Goal: Contribute content: Add original content to the website for others to see

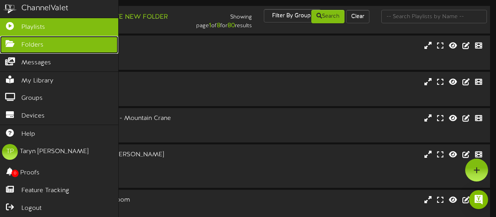
click at [10, 39] on link "Folders" at bounding box center [59, 45] width 118 height 18
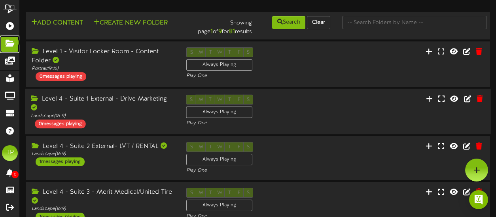
scroll to position [4, 0]
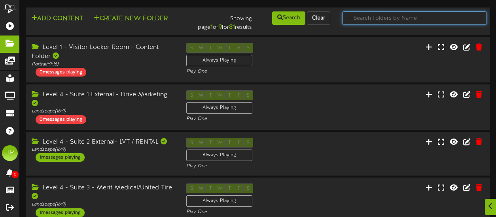
click at [358, 21] on input "text" at bounding box center [414, 17] width 145 height 13
type input "3"
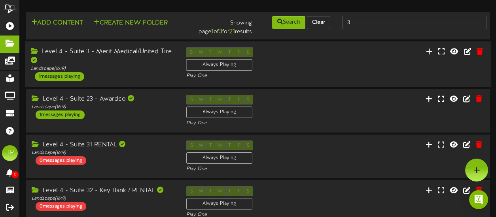
click at [131, 64] on div "Level 4 - Suite 3 - Merit Medical/United Tire" at bounding box center [102, 56] width 143 height 18
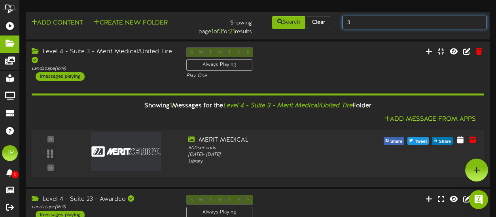
click at [376, 21] on input "3" at bounding box center [414, 22] width 145 height 13
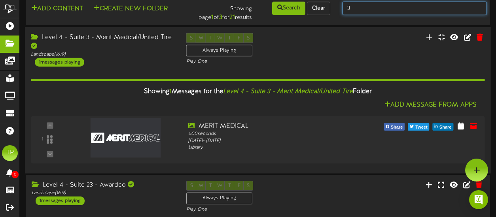
scroll to position [9, 0]
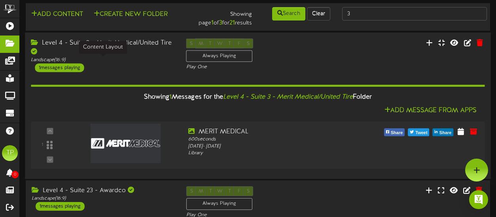
click at [148, 58] on div "Landscape ( 16:9 )" at bounding box center [102, 60] width 143 height 7
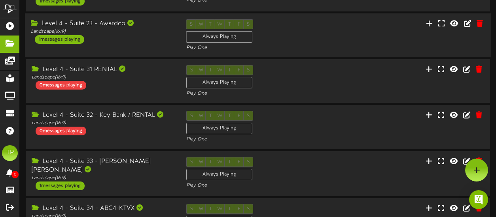
scroll to position [0, 0]
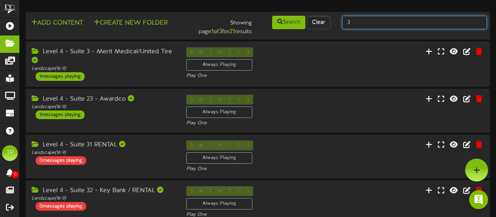
click at [358, 20] on input "3" at bounding box center [414, 22] width 145 height 13
type input "4"
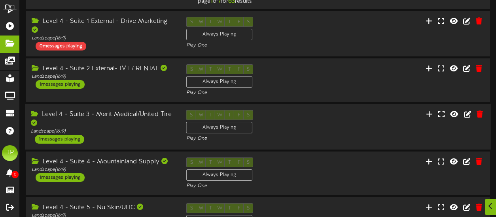
scroll to position [31, 0]
click at [124, 165] on div "Level 4 - Suite 4 - Mountainland Supply" at bounding box center [102, 161] width 143 height 9
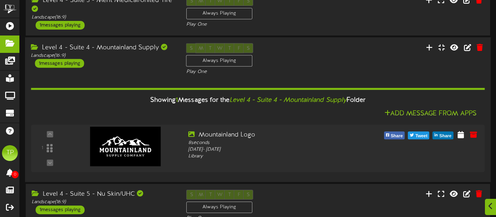
scroll to position [155, 0]
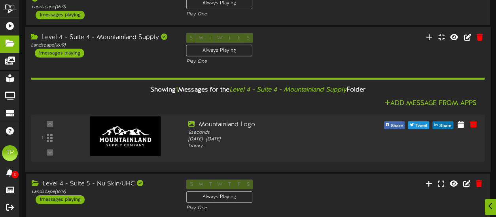
click at [131, 41] on div "Level 4 - Suite 4 - Mountainland Supply" at bounding box center [102, 37] width 143 height 9
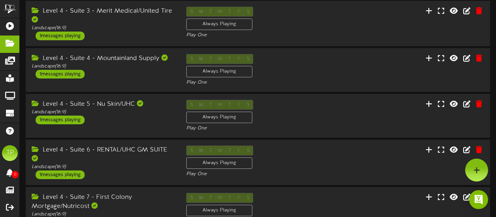
scroll to position [131, 0]
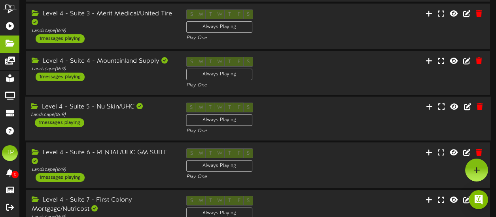
click at [127, 109] on div "Level 4 - Suite 5 - Nu Skin/UHC" at bounding box center [102, 107] width 143 height 9
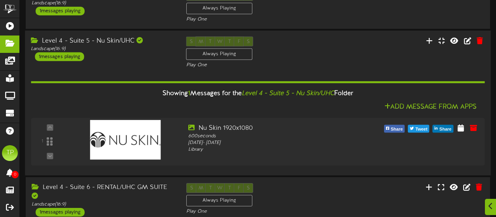
scroll to position [199, 0]
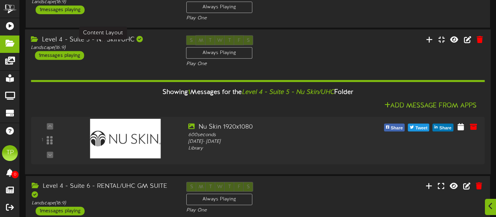
click at [162, 48] on div "Landscape ( 16:9 )" at bounding box center [102, 47] width 143 height 7
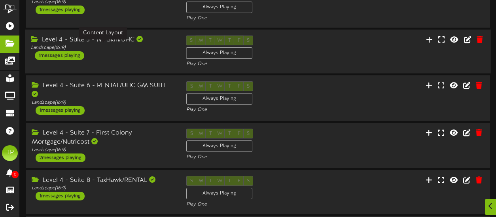
click at [167, 49] on div "Landscape ( 16:9 )" at bounding box center [102, 48] width 143 height 7
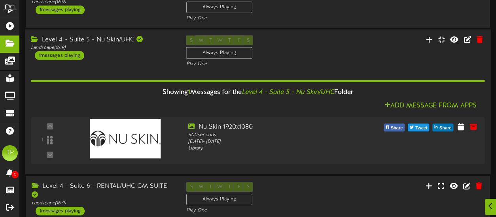
click at [137, 54] on div "Level 4 - Suite 5 - Nu Skin/UHC Landscape ( 16:9 ) 1 messages playing" at bounding box center [102, 48] width 155 height 25
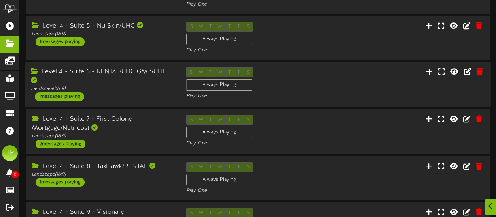
scroll to position [221, 0]
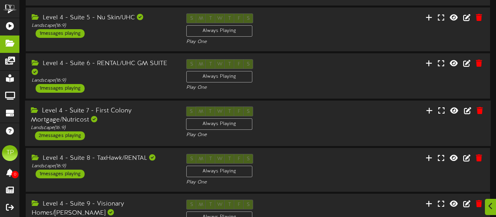
click at [153, 114] on div "Level 4 - Suite 7 - First Colony Mortgage/Nutricost" at bounding box center [102, 116] width 143 height 18
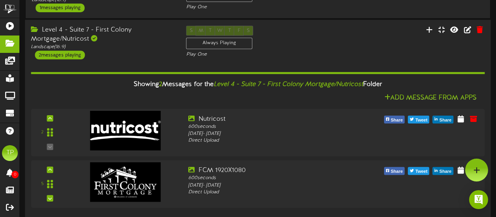
scroll to position [301, 0]
click at [469, 29] on icon at bounding box center [467, 30] width 9 height 9
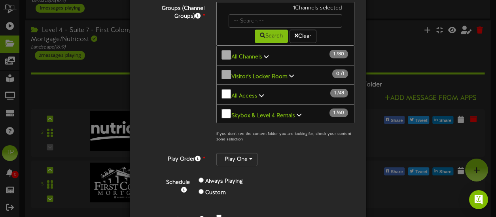
scroll to position [0, 0]
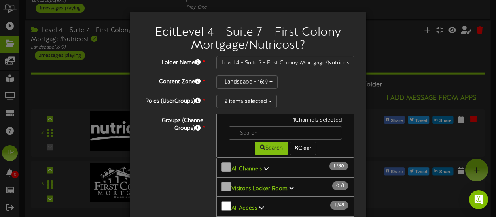
click at [102, 56] on div "Edit Level 4 - Suite 7 - First Colony Mortgage/Nutricost ? Folder Name * Level …" at bounding box center [248, 108] width 496 height 217
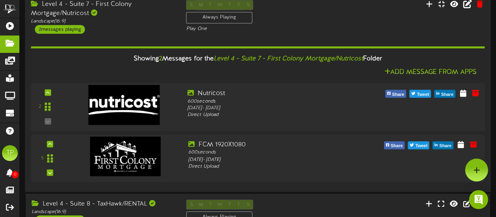
scroll to position [326, 0]
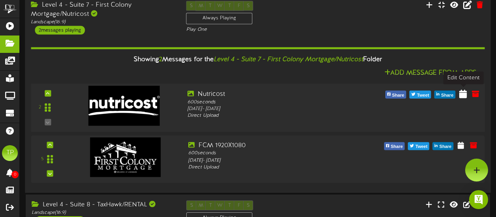
click at [463, 93] on icon at bounding box center [463, 93] width 8 height 9
select select "*"
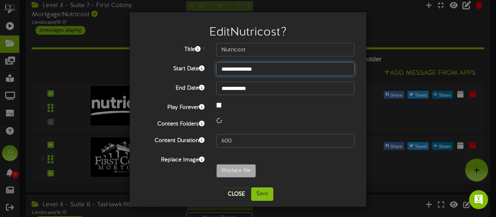
click at [264, 70] on input "**********" at bounding box center [285, 68] width 138 height 13
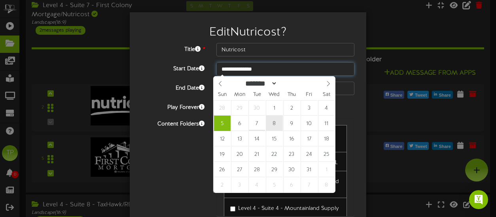
type input "**********"
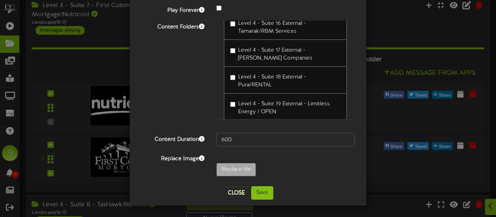
scroll to position [343, 0]
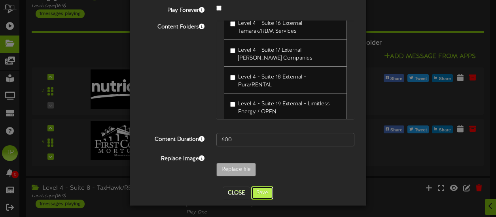
click at [257, 192] on button "Save" at bounding box center [262, 193] width 22 height 13
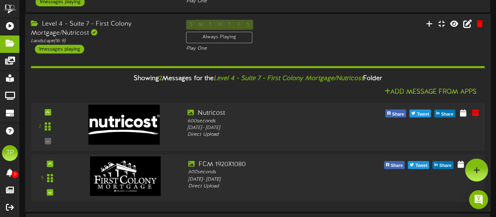
scroll to position [304, 0]
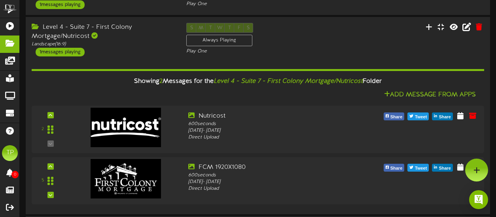
click at [144, 32] on div "Level 4 - Suite 7 - First Colony Mortgage/Nutricost" at bounding box center [103, 32] width 143 height 18
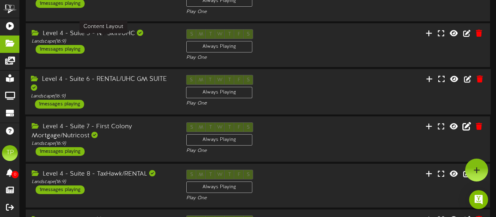
scroll to position [197, 0]
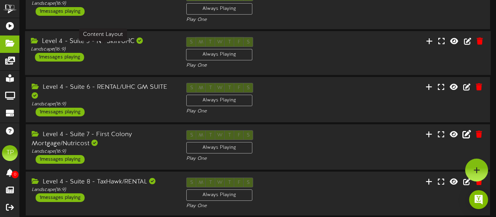
click at [142, 47] on div "Landscape ( 16:9 )" at bounding box center [102, 49] width 143 height 7
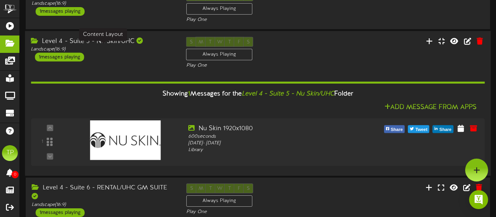
click at [141, 49] on div "Landscape ( 16:9 )" at bounding box center [102, 49] width 143 height 7
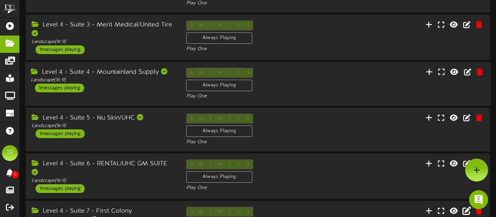
scroll to position [118, 0]
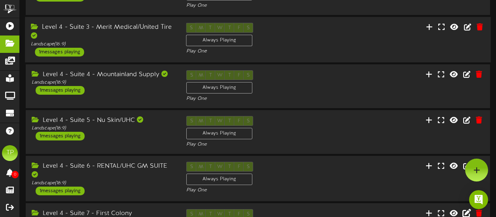
click at [140, 38] on div "Level 4 - Suite 3 - Merit Medical/United Tire" at bounding box center [102, 32] width 143 height 18
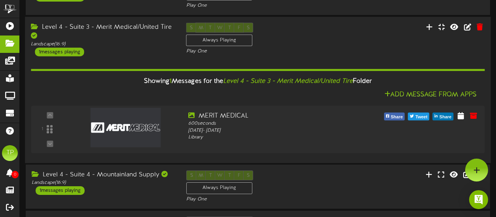
click at [140, 38] on div "Level 4 - Suite 3 - Merit Medical/United Tire" at bounding box center [102, 32] width 143 height 18
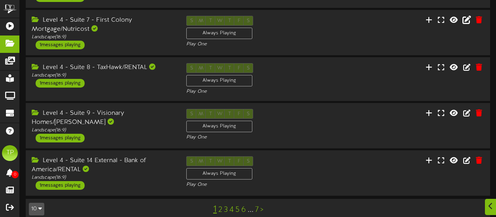
scroll to position [321, 0]
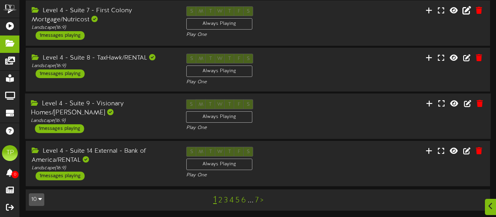
click at [142, 104] on div "Level 4 - Suite 9 - Visionary Homes/[PERSON_NAME]" at bounding box center [102, 109] width 143 height 18
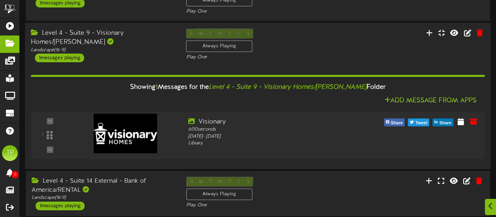
scroll to position [392, 0]
click at [149, 36] on div "Level 4 - Suite 9 - Visionary Homes/[PERSON_NAME]" at bounding box center [102, 37] width 143 height 18
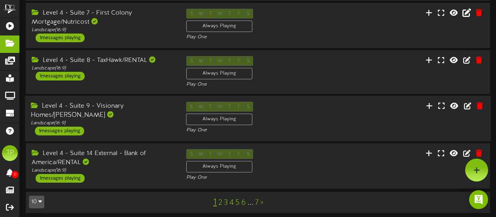
scroll to position [321, 0]
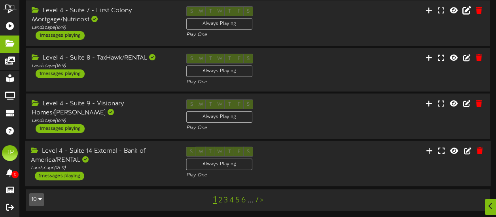
click at [129, 156] on div "Level 4 - Suite 14 External - Bank of America/RENTAL" at bounding box center [102, 156] width 143 height 18
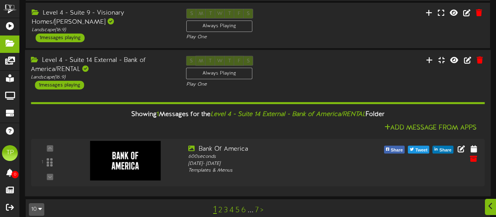
scroll to position [422, 0]
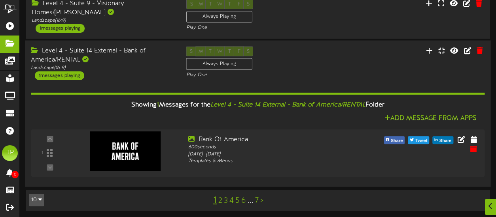
click at [149, 53] on div "Level 4 - Suite 14 External - Bank of America/RENTAL" at bounding box center [102, 56] width 143 height 18
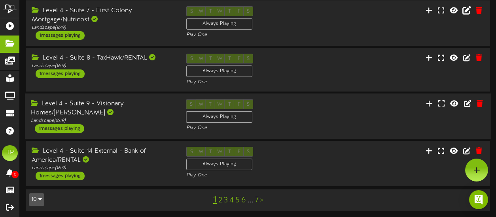
click at [136, 105] on div "Level 4 - Suite 9 - Visionary Homes/[PERSON_NAME]" at bounding box center [102, 109] width 143 height 18
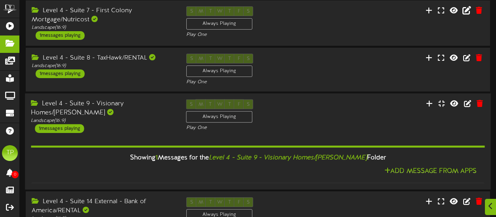
scroll to position [346, 0]
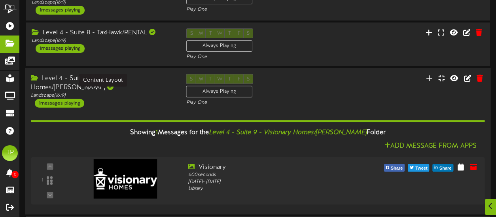
click at [137, 95] on div "Landscape ( 16:9 )" at bounding box center [102, 96] width 143 height 7
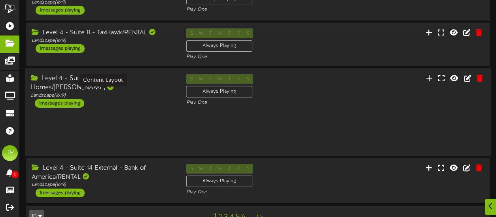
scroll to position [321, 0]
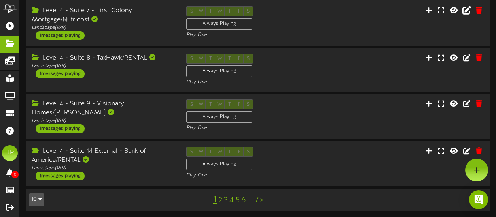
click at [220, 199] on link "2" at bounding box center [220, 201] width 4 height 9
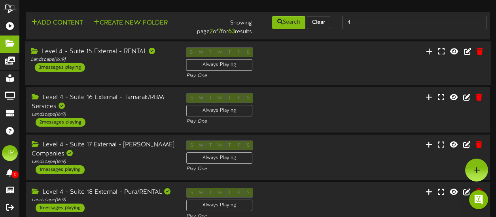
click at [124, 57] on div "Level 4 - Suite 15 External - RENTAL" at bounding box center [102, 51] width 143 height 9
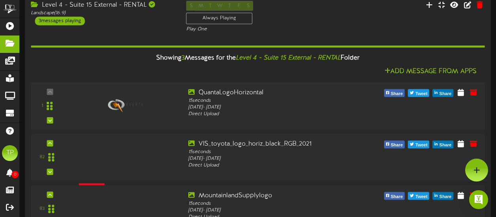
scroll to position [38, 0]
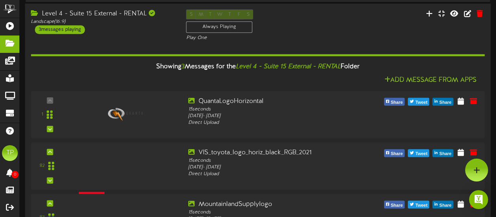
click at [138, 30] on div "Level 4 - Suite 15 External - RENTAL Landscape ( 16:9 ) 3 messages playing" at bounding box center [102, 21] width 155 height 25
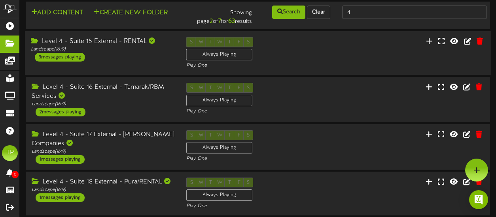
scroll to position [10, 0]
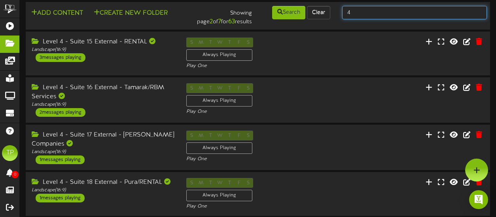
click at [361, 15] on input "4" at bounding box center [414, 12] width 145 height 13
type input "15"
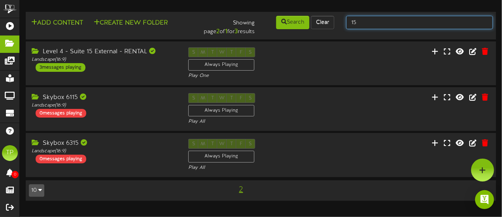
click at [389, 23] on input "15" at bounding box center [419, 22] width 147 height 13
type input "1"
type input "16"
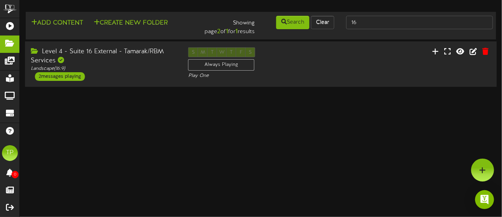
click at [140, 61] on div "Level 4 - Suite 16 External - Tamarak/RBM Services" at bounding box center [103, 56] width 145 height 18
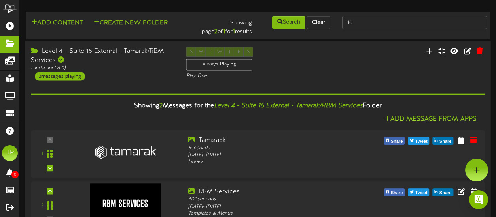
scroll to position [23, 0]
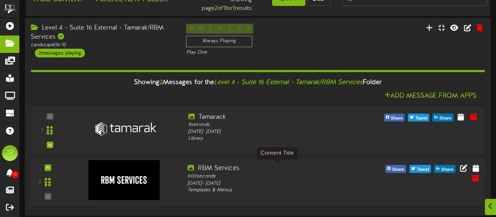
click at [239, 167] on div "RBM Services" at bounding box center [276, 168] width 179 height 9
click at [463, 167] on icon at bounding box center [463, 168] width 9 height 9
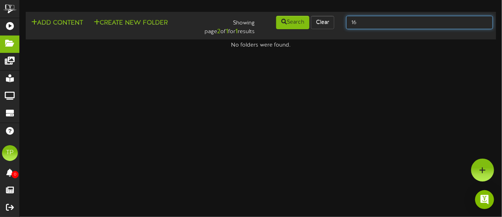
click at [379, 22] on input "16" at bounding box center [419, 22] width 147 height 13
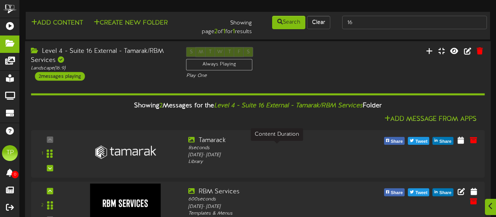
scroll to position [23, 0]
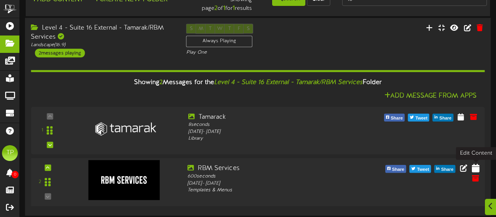
click at [477, 166] on icon at bounding box center [476, 168] width 8 height 9
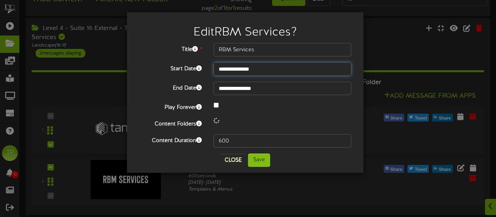
click at [265, 69] on body "**********" at bounding box center [248, 97] width 496 height 241
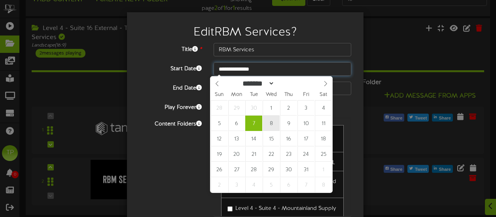
type input "**********"
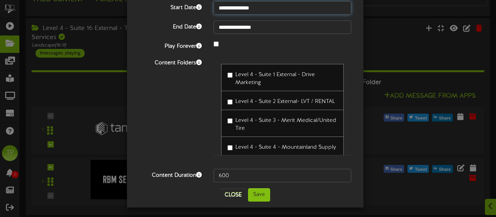
scroll to position [63, 0]
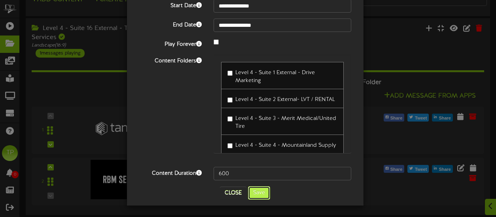
click at [250, 197] on button "Save" at bounding box center [259, 193] width 22 height 13
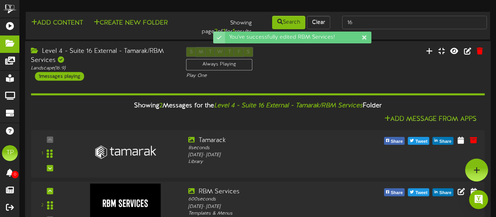
scroll to position [23, 0]
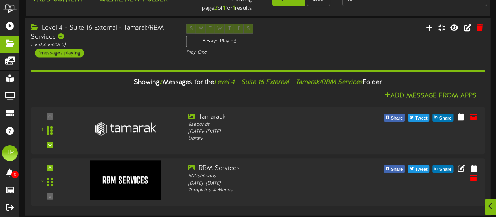
click at [115, 36] on div "Level 4 - Suite 16 External - Tamarak/RBM Services" at bounding box center [102, 33] width 143 height 18
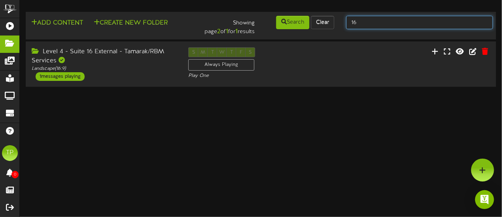
click at [361, 21] on input "16" at bounding box center [419, 22] width 147 height 13
type input "1"
type input "17"
click at [365, 23] on input "17" at bounding box center [419, 22] width 147 height 13
type input "1"
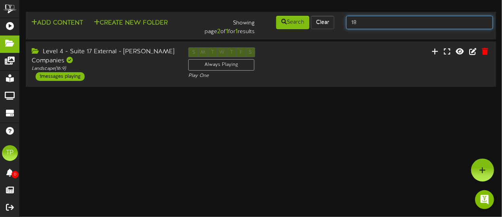
type input "18"
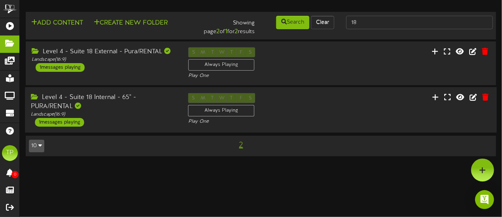
click at [139, 102] on div "Level 4 - Suite 18 Internal - 65" - PURA/RENTAL" at bounding box center [103, 102] width 145 height 18
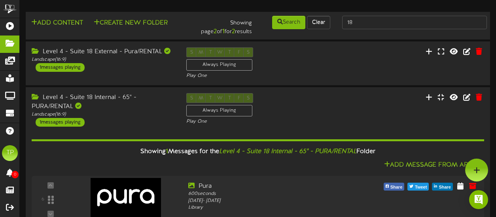
scroll to position [41, 0]
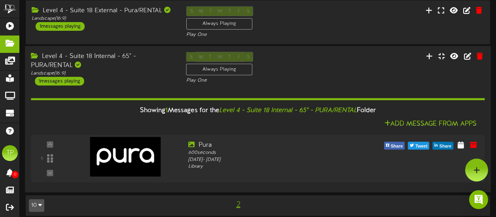
click at [114, 61] on div "Level 4 - Suite 18 Internal - 65" - PURA/RENTAL" at bounding box center [102, 61] width 143 height 18
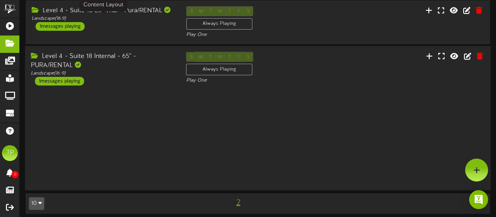
scroll to position [0, 0]
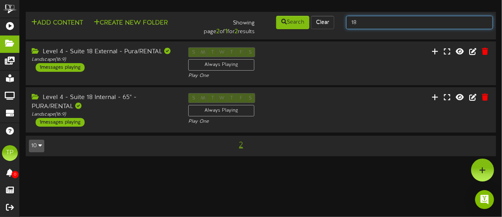
click at [362, 22] on input "18" at bounding box center [419, 22] width 147 height 13
type input "1"
type input "29"
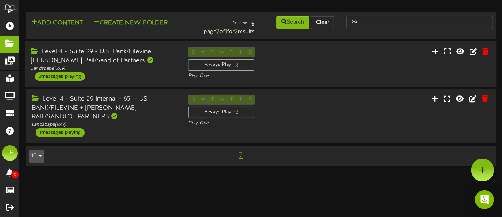
click at [147, 53] on div "Level 4 - Suite 29 - U.S. Bank/Filevine, [PERSON_NAME] Rail/Sandlot Partners" at bounding box center [103, 56] width 145 height 18
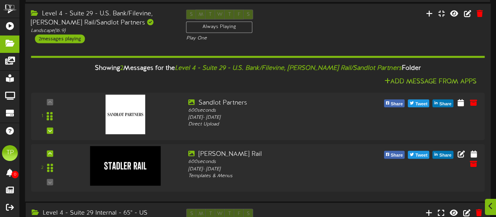
scroll to position [41, 0]
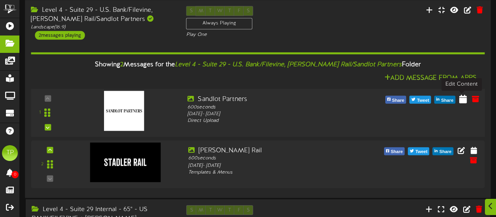
click at [462, 98] on icon at bounding box center [463, 98] width 8 height 9
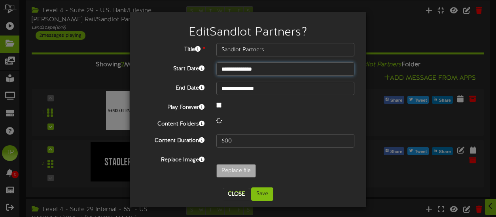
click at [256, 68] on input "**********" at bounding box center [285, 68] width 138 height 13
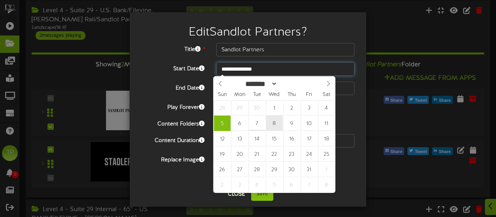
type input "**********"
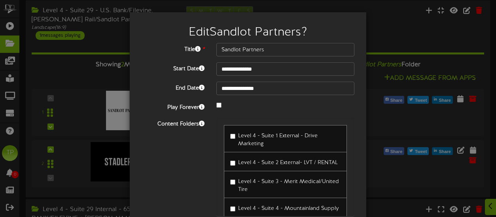
click at [253, 194] on label "Level 4 - Suite 3 - Merit Medical/United Tire" at bounding box center [285, 185] width 110 height 19
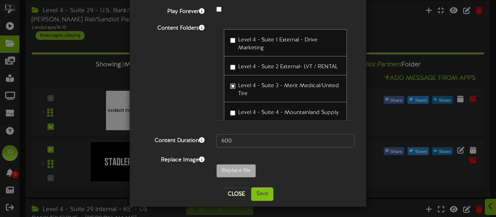
scroll to position [97, 0]
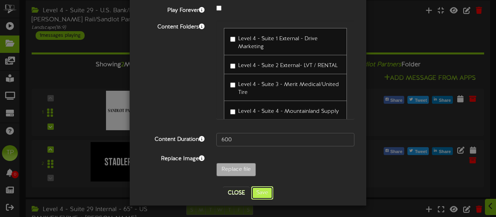
click at [261, 193] on button "Save" at bounding box center [262, 193] width 22 height 13
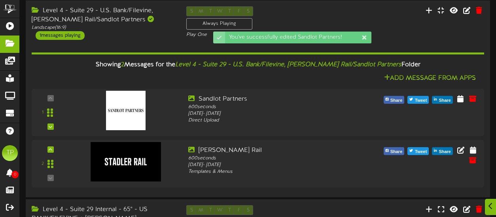
scroll to position [55, 0]
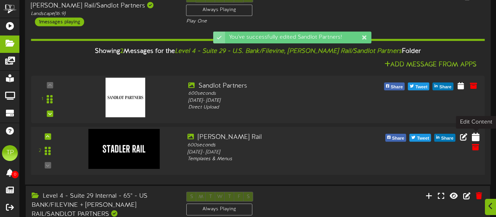
click at [475, 136] on icon at bounding box center [476, 136] width 8 height 9
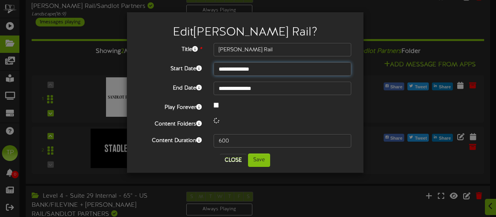
click at [259, 72] on input "**********" at bounding box center [283, 68] width 138 height 13
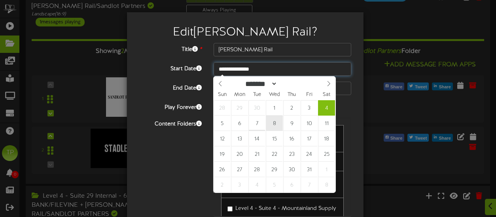
type input "**********"
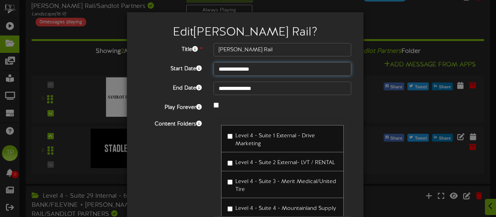
scroll to position [63, 0]
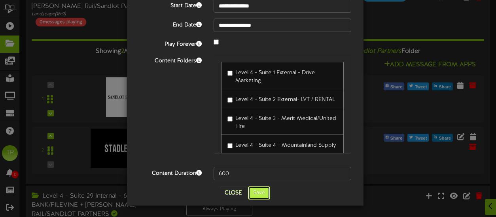
click at [259, 195] on button "Save" at bounding box center [259, 193] width 22 height 13
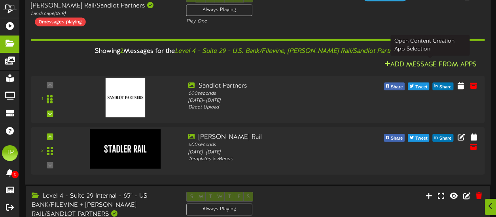
click at [405, 62] on button "Add Message From Apps" at bounding box center [430, 65] width 97 height 10
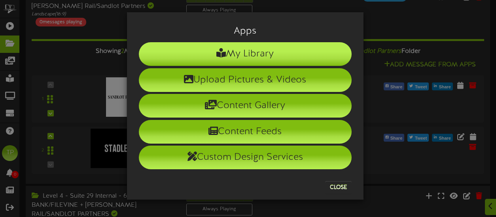
click at [274, 55] on li "My Library" at bounding box center [245, 54] width 213 height 24
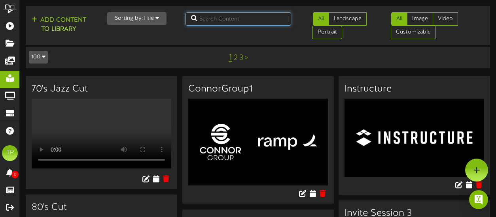
click at [233, 21] on input "text" at bounding box center [238, 18] width 106 height 13
type input "US Bank"
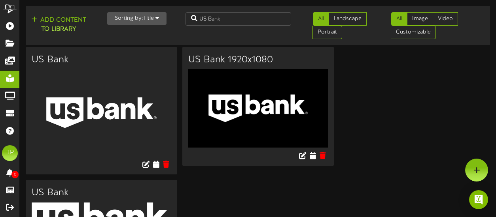
click at [240, 98] on img at bounding box center [258, 108] width 140 height 79
click at [244, 132] on img at bounding box center [258, 108] width 140 height 79
click at [313, 155] on icon at bounding box center [313, 155] width 8 height 9
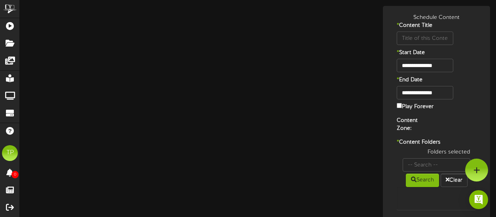
type input "US Bank 1920x1080"
type input "8"
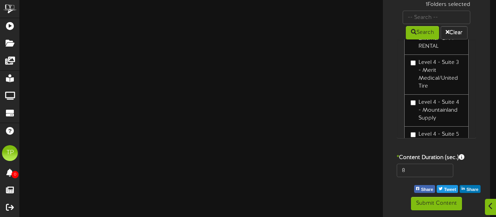
scroll to position [66, 0]
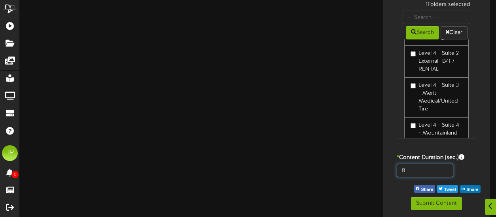
click at [411, 169] on input "8" at bounding box center [425, 170] width 57 height 13
type input "600"
click at [390, 147] on div "* Content Folders 1 Folders selected Search Clear Level 1 - Visitor Locker Room…" at bounding box center [436, 70] width 103 height 159
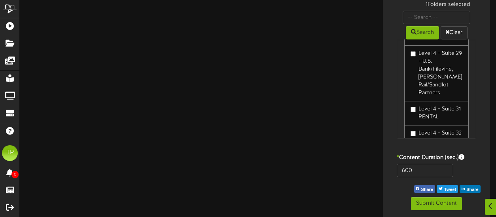
scroll to position [787, 0]
click at [437, 203] on button "Submit Content" at bounding box center [436, 203] width 51 height 13
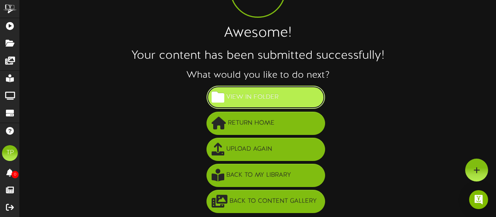
click at [270, 96] on span "View in Folder" at bounding box center [252, 97] width 56 height 13
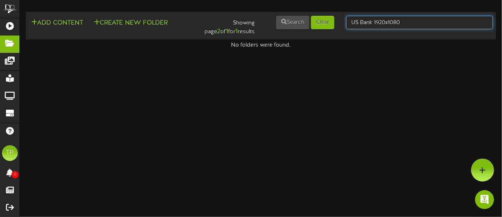
click at [408, 24] on input "US Bank 1920x1080" at bounding box center [419, 22] width 147 height 13
drag, startPoint x: 408, startPoint y: 24, endPoint x: 322, endPoint y: 22, distance: 85.8
click at [322, 22] on div "Add Content Create New Folder Showing page 2 of 1 for 1 results Search Clear US…" at bounding box center [261, 25] width 476 height 21
type input "29"
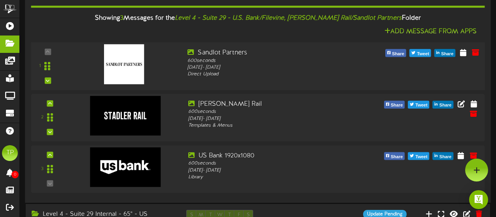
scroll to position [23, 0]
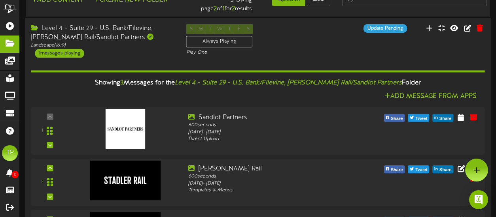
click at [151, 36] on div "Level 4 - Suite 29 - U.S. Bank/Filevine, [PERSON_NAME] Rail/Sandlot Partners" at bounding box center [102, 33] width 143 height 18
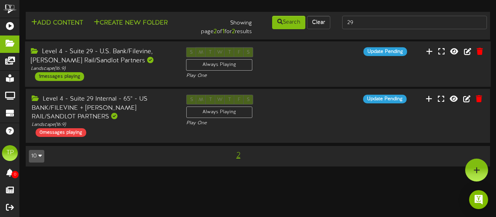
scroll to position [0, 0]
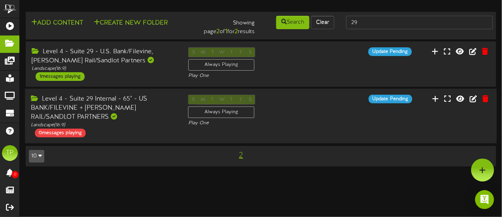
click at [140, 105] on div "Level 4 - Suite 29 Internal - 65" - US BANK/FILEVINE + [PERSON_NAME] RAIL/SANDL…" at bounding box center [103, 108] width 145 height 27
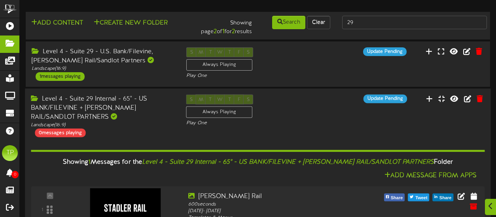
scroll to position [58, 0]
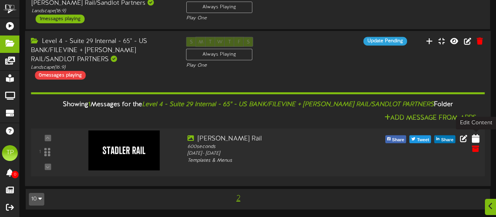
click at [475, 136] on icon at bounding box center [476, 138] width 8 height 9
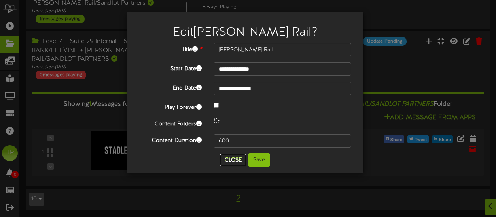
click at [231, 162] on button "Close" at bounding box center [233, 160] width 26 height 13
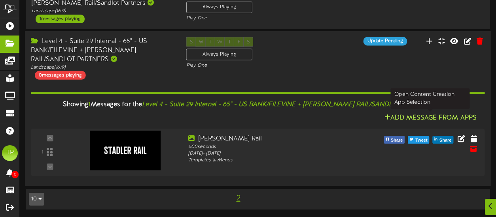
click at [412, 118] on button "Add Message From Apps" at bounding box center [430, 118] width 97 height 10
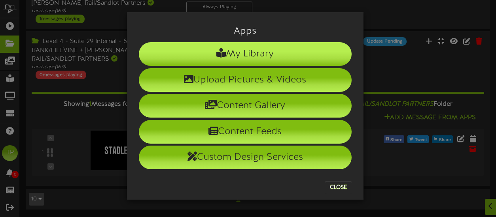
click at [258, 60] on li "My Library" at bounding box center [245, 54] width 213 height 24
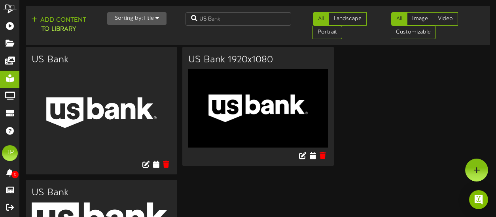
click at [261, 62] on h3 "US Bank 1920x1080" at bounding box center [258, 60] width 140 height 10
click at [312, 153] on icon at bounding box center [313, 155] width 8 height 9
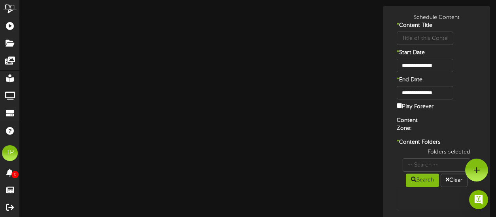
type input "US Bank 1920x1080"
type input "8"
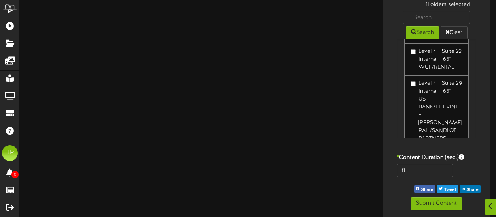
scroll to position [2035, 0]
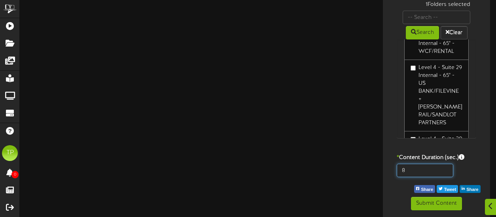
click at [421, 166] on input "8" at bounding box center [425, 170] width 57 height 13
type input "600"
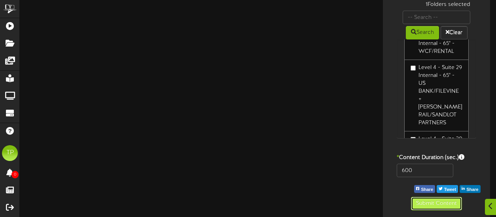
click at [425, 202] on button "Submit Content" at bounding box center [436, 203] width 51 height 13
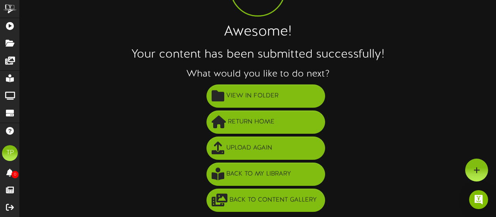
scroll to position [71, 0]
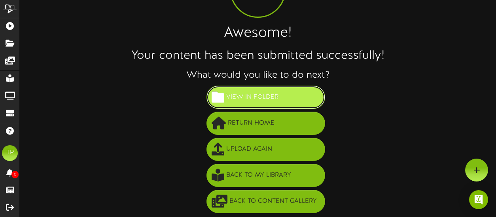
click at [272, 104] on span "View in Folder" at bounding box center [252, 97] width 56 height 13
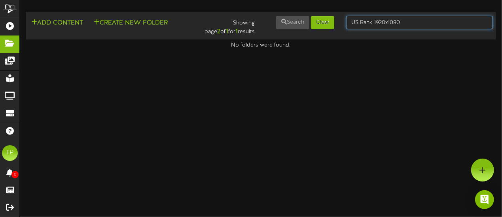
drag, startPoint x: 404, startPoint y: 23, endPoint x: 344, endPoint y: 35, distance: 61.2
click at [344, 35] on div "Add Content Create New Folder Showing page 2 of 1 for 1 results Search Clear US…" at bounding box center [261, 25] width 476 height 21
type input "29"
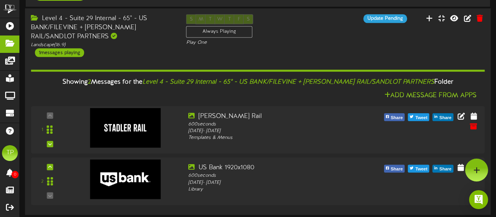
scroll to position [79, 0]
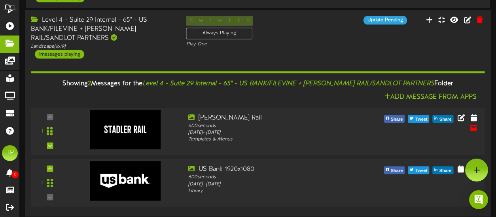
click at [152, 19] on div "Level 4 - Suite 29 Internal - 65" - US BANK/FILEVINE + [PERSON_NAME] RAIL/SANDL…" at bounding box center [102, 29] width 143 height 27
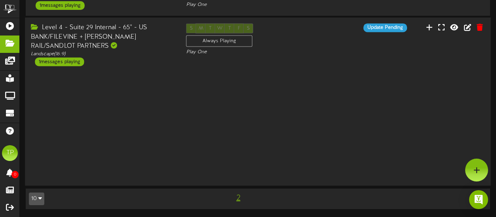
scroll to position [0, 0]
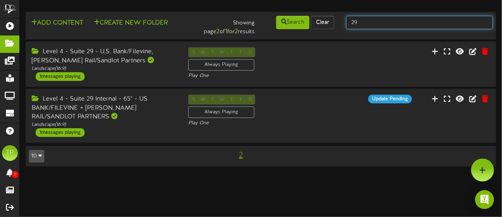
click at [372, 20] on input "29" at bounding box center [419, 22] width 147 height 13
type input "2"
type input "30"
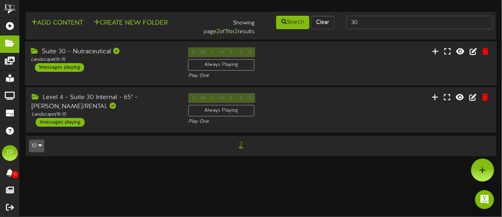
click at [133, 54] on div "Suite 30 - Nutraceutical" at bounding box center [103, 51] width 145 height 9
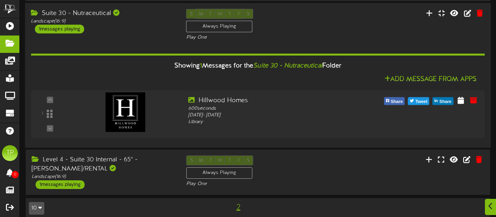
scroll to position [39, 0]
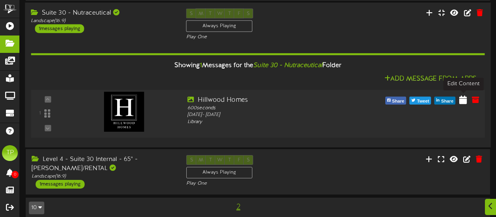
click at [465, 102] on icon at bounding box center [463, 99] width 8 height 9
select select "*"
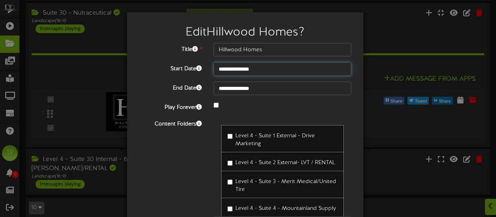
click at [273, 68] on input "**********" at bounding box center [283, 68] width 138 height 13
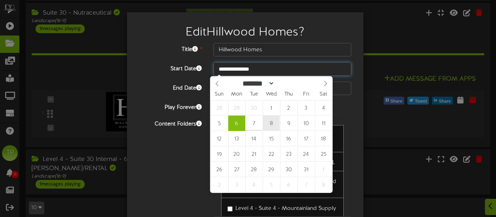
type input "**********"
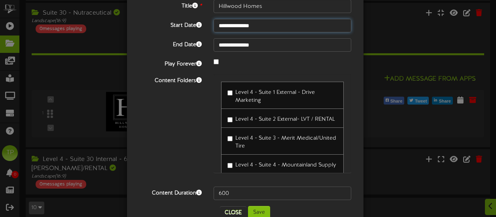
scroll to position [63, 0]
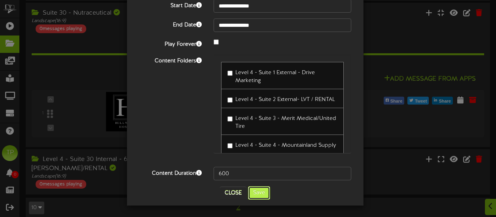
click at [256, 191] on button "Save" at bounding box center [259, 193] width 22 height 13
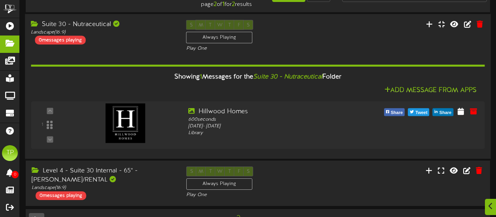
scroll to position [33, 0]
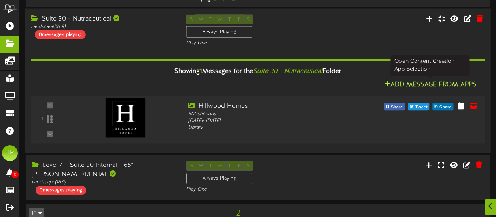
click at [419, 82] on button "Add Message From Apps" at bounding box center [430, 85] width 97 height 10
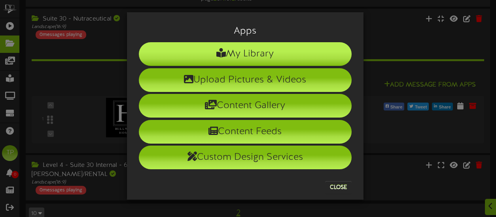
click at [293, 52] on li "My Library" at bounding box center [245, 54] width 213 height 24
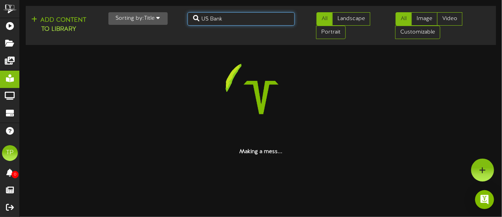
click at [242, 20] on input "US Bank" at bounding box center [240, 18] width 107 height 13
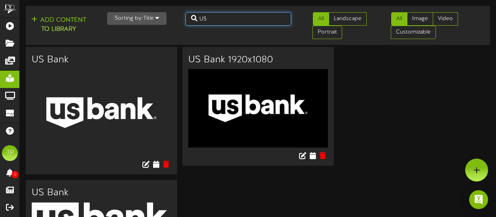
type input "U"
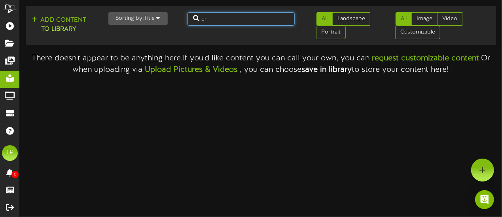
type input "c"
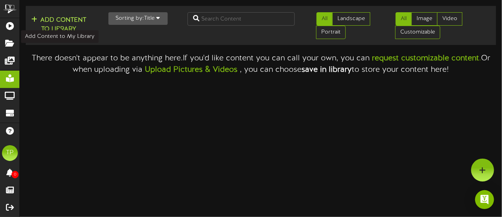
click at [58, 21] on button "Add Content to Library" at bounding box center [59, 24] width 60 height 19
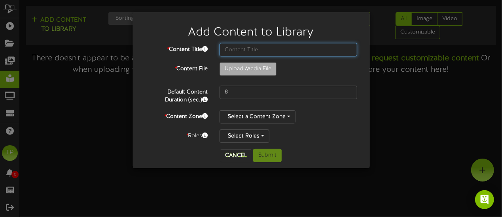
click at [257, 50] on input "text" at bounding box center [288, 49] width 138 height 13
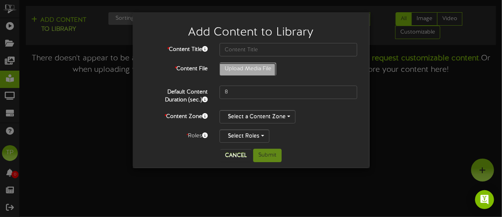
click at [237, 151] on button "Cancel" at bounding box center [235, 155] width 31 height 13
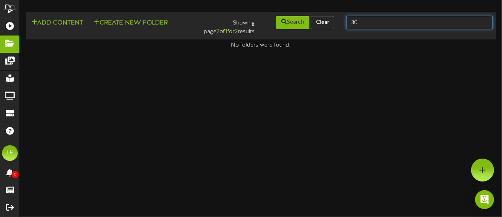
click at [367, 26] on input "30" at bounding box center [419, 22] width 147 height 13
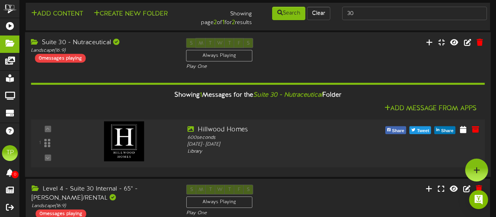
scroll to position [8, 0]
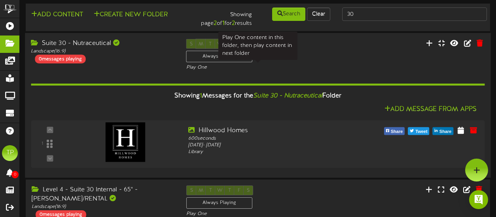
click at [324, 64] on div "Play One" at bounding box center [257, 67] width 143 height 7
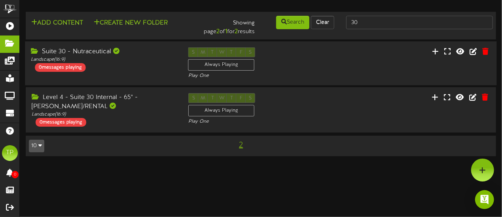
click at [324, 64] on div "S M T W T F S Always Playing Play One" at bounding box center [260, 63] width 157 height 32
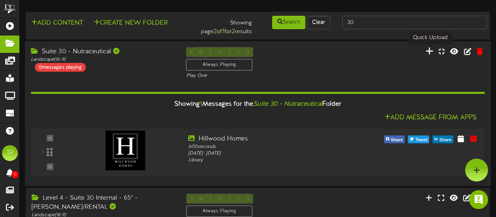
click at [430, 53] on icon at bounding box center [429, 51] width 8 height 9
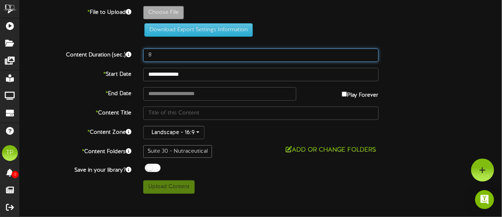
click at [208, 53] on input "8" at bounding box center [260, 55] width 235 height 13
type input "600"
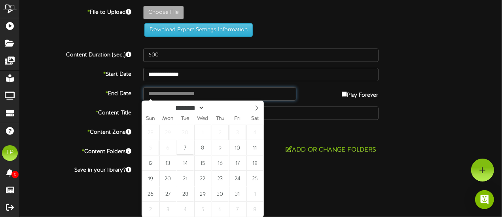
click at [197, 93] on input "text" at bounding box center [219, 93] width 153 height 13
type input "**********"
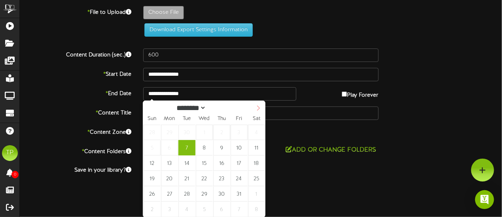
click at [259, 107] on icon at bounding box center [258, 109] width 6 height 6
select select "**"
click at [259, 107] on icon at bounding box center [258, 109] width 6 height 6
type input "****"
click at [259, 107] on icon at bounding box center [258, 109] width 6 height 6
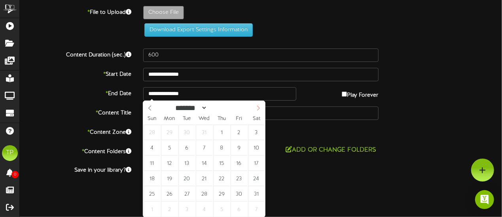
click at [259, 107] on icon at bounding box center [258, 109] width 6 height 6
click at [256, 109] on icon at bounding box center [258, 109] width 6 height 6
select select "*"
click at [258, 111] on icon at bounding box center [258, 109] width 6 height 6
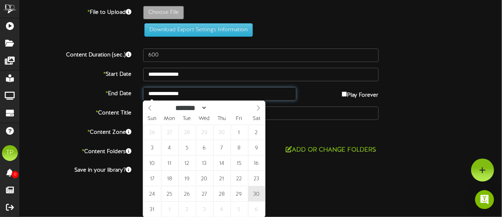
type input "**********"
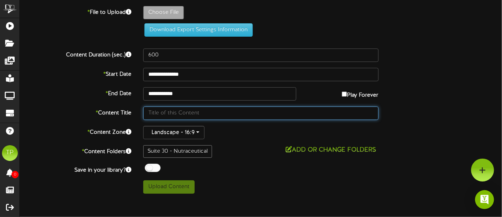
click at [195, 112] on input "text" at bounding box center [260, 113] width 235 height 13
type input "[PERSON_NAME]"
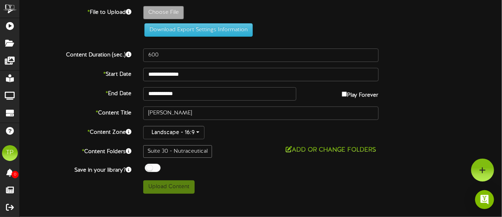
click at [72, 127] on label "* Content Zone" at bounding box center [75, 131] width 123 height 11
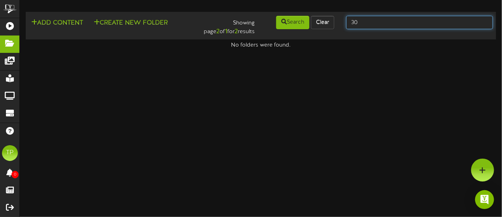
click at [373, 23] on input "30" at bounding box center [419, 22] width 147 height 13
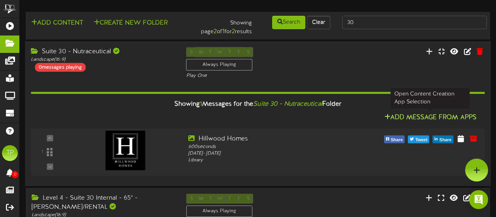
click at [410, 116] on button "Add Message From Apps" at bounding box center [430, 118] width 97 height 10
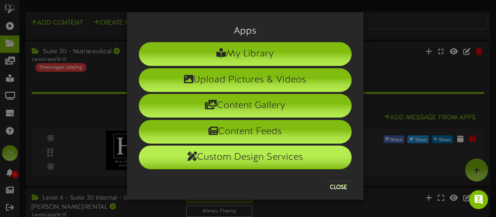
click at [282, 158] on li "Custom Design Services" at bounding box center [245, 158] width 213 height 24
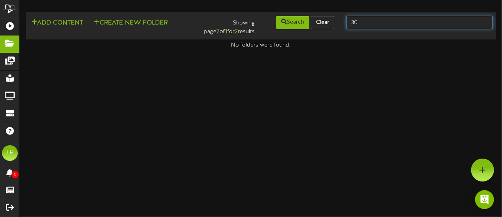
click at [361, 20] on input "30" at bounding box center [419, 22] width 147 height 13
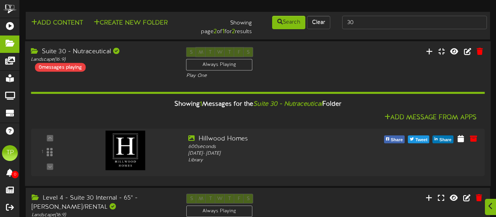
scroll to position [47, 0]
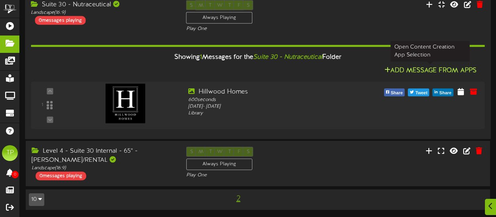
click at [421, 71] on button "Add Message From Apps" at bounding box center [430, 71] width 97 height 10
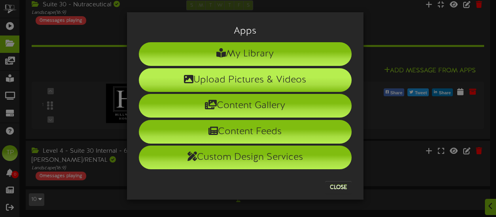
click at [294, 76] on li "Upload Pictures & Videos" at bounding box center [245, 80] width 213 height 24
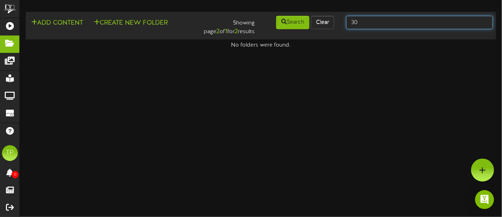
click at [381, 22] on input "30" at bounding box center [419, 22] width 147 height 13
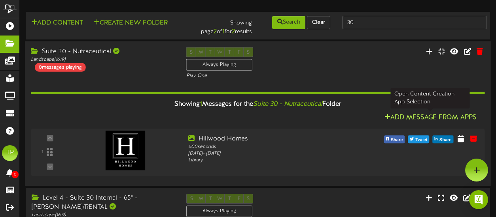
click at [425, 117] on button "Add Message From Apps" at bounding box center [430, 118] width 97 height 10
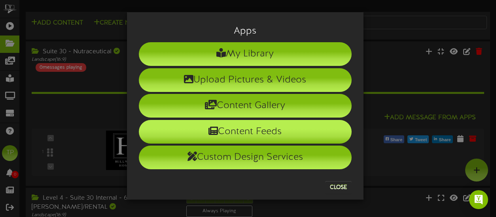
click at [266, 131] on li "Content Feeds" at bounding box center [245, 132] width 213 height 24
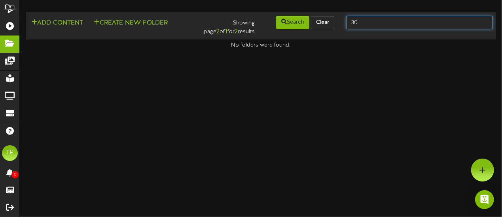
click at [373, 23] on input "30" at bounding box center [419, 22] width 147 height 13
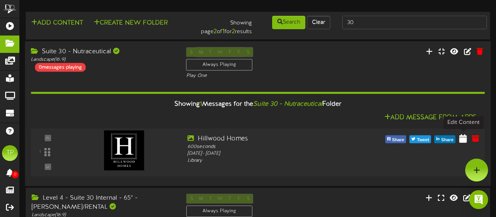
click at [463, 140] on icon at bounding box center [463, 138] width 8 height 9
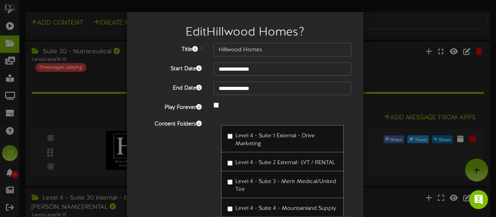
scroll to position [63, 0]
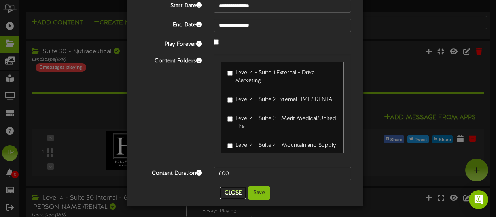
click at [231, 193] on button "Close" at bounding box center [233, 193] width 26 height 13
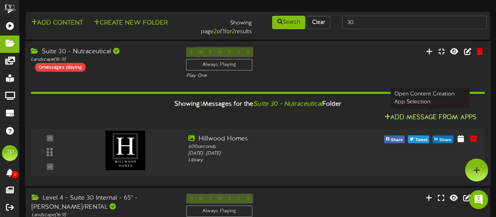
click at [446, 116] on button "Add Message From Apps" at bounding box center [430, 118] width 97 height 10
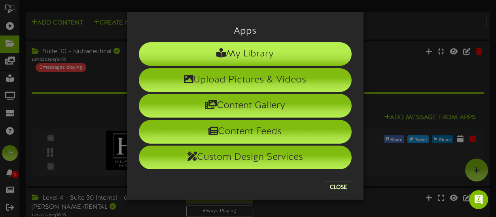
click at [265, 55] on li "My Library" at bounding box center [245, 54] width 213 height 24
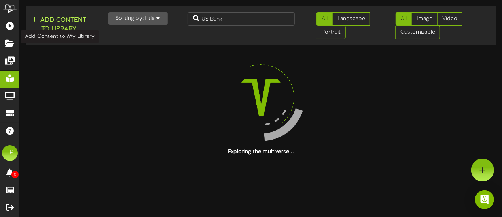
click at [62, 22] on button "Add Content to Library" at bounding box center [59, 24] width 60 height 19
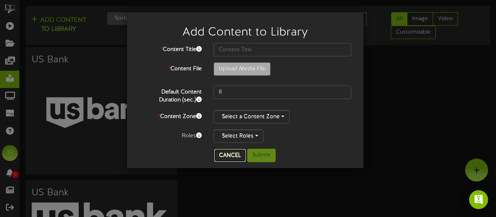
click at [233, 152] on button "Cancel" at bounding box center [229, 155] width 31 height 13
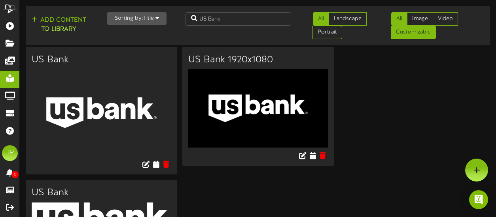
click at [426, 37] on link "Customizable" at bounding box center [413, 32] width 45 height 13
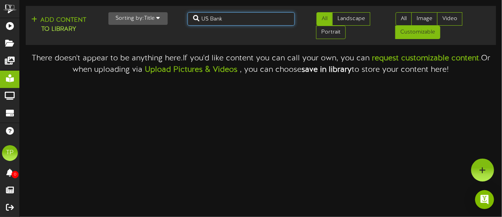
click at [236, 25] on input "US Bank" at bounding box center [240, 18] width 107 height 13
type input "U"
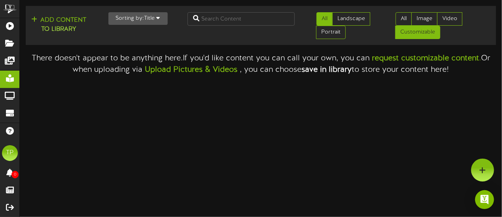
click at [318, 76] on html "ChannelValet Playlists Folders Messages My Library Groups Devices Help TP [PERS…" at bounding box center [251, 38] width 502 height 76
click at [419, 36] on link "Customizable" at bounding box center [417, 32] width 45 height 13
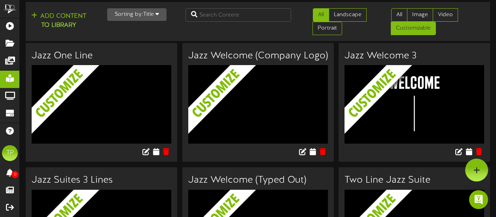
scroll to position [4, 0]
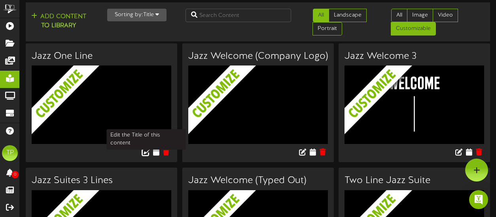
click at [146, 151] on icon at bounding box center [146, 152] width 9 height 9
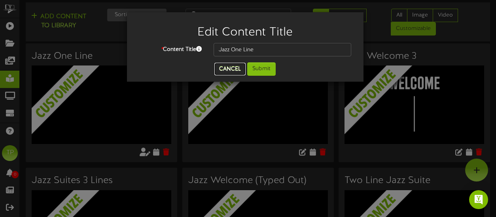
click at [232, 72] on button "Cancel" at bounding box center [229, 69] width 31 height 13
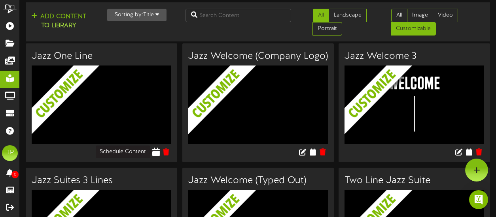
click at [158, 151] on icon at bounding box center [156, 152] width 8 height 9
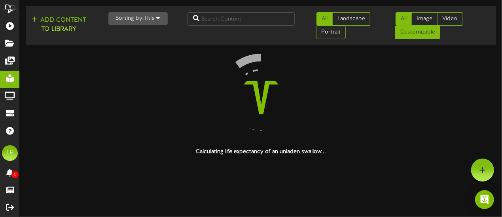
click at [429, 33] on link "Customizable" at bounding box center [417, 32] width 45 height 13
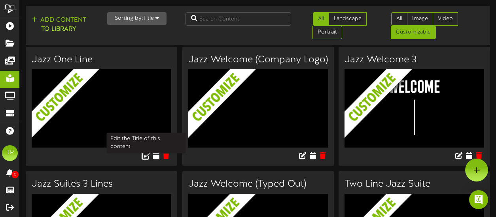
click at [145, 153] on icon at bounding box center [146, 155] width 9 height 9
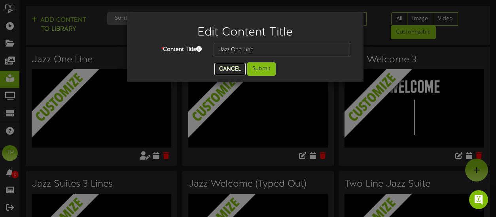
click at [224, 69] on button "Cancel" at bounding box center [229, 69] width 31 height 13
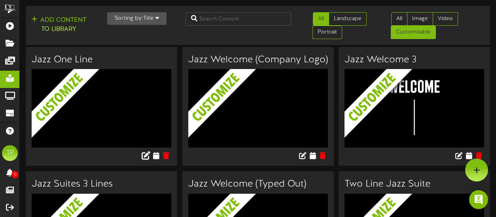
drag, startPoint x: 155, startPoint y: 155, endPoint x: 108, endPoint y: 151, distance: 46.9
click at [108, 151] on div at bounding box center [101, 157] width 151 height 18
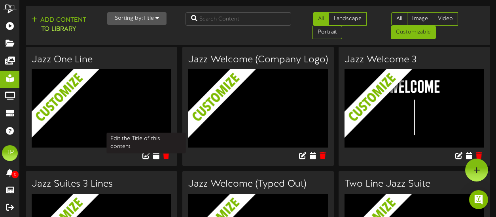
drag, startPoint x: 146, startPoint y: 153, endPoint x: 129, endPoint y: 153, distance: 17.4
click at [129, 153] on div at bounding box center [101, 157] width 151 height 18
click at [145, 155] on icon at bounding box center [146, 155] width 9 height 9
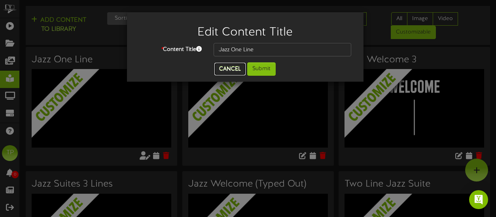
click at [227, 68] on button "Cancel" at bounding box center [229, 69] width 31 height 13
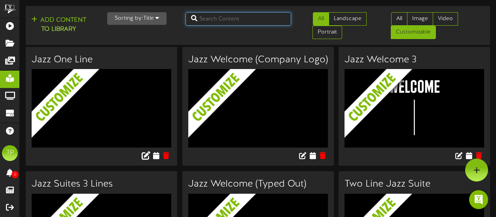
click at [225, 20] on input "text" at bounding box center [238, 18] width 106 height 13
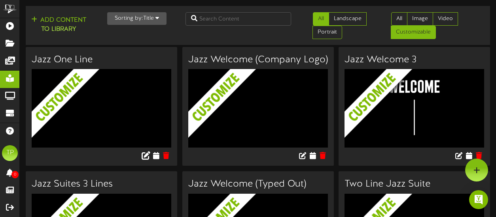
click at [90, 85] on img at bounding box center [107, 119] width 151 height 100
click at [80, 85] on img at bounding box center [107, 119] width 151 height 100
click at [108, 107] on img at bounding box center [107, 119] width 151 height 100
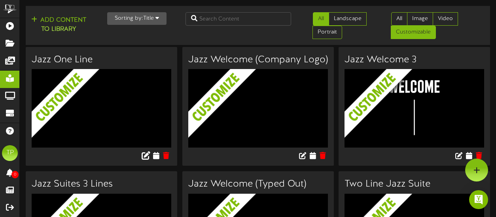
drag, startPoint x: 108, startPoint y: 107, endPoint x: 99, endPoint y: 113, distance: 11.4
click at [99, 113] on img at bounding box center [107, 119] width 151 height 100
click at [105, 100] on img at bounding box center [107, 119] width 151 height 100
click at [63, 57] on h3 "Jazz One Line" at bounding box center [102, 60] width 140 height 10
click at [155, 153] on icon at bounding box center [156, 155] width 8 height 9
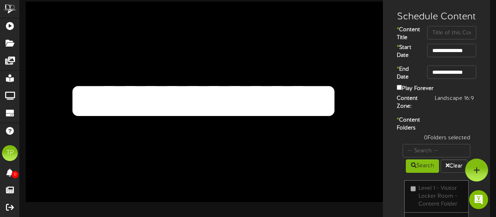
scroll to position [8, 0]
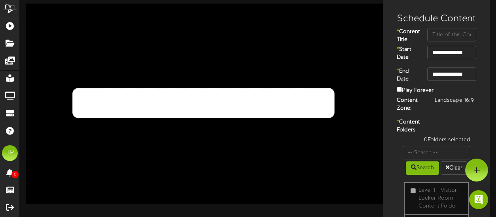
click at [326, 100] on textarea "**********" at bounding box center [203, 103] width 293 height 68
drag, startPoint x: 329, startPoint y: 93, endPoint x: 85, endPoint y: 115, distance: 245.4
click at [85, 115] on textarea "**********" at bounding box center [203, 103] width 293 height 68
click at [284, 63] on div "**********" at bounding box center [204, 104] width 357 height 201
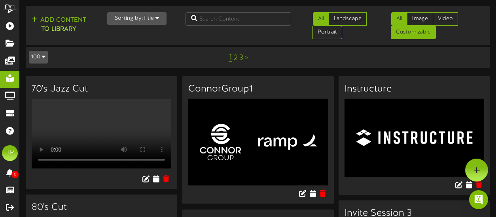
click at [415, 31] on link "Customizable" at bounding box center [413, 32] width 45 height 13
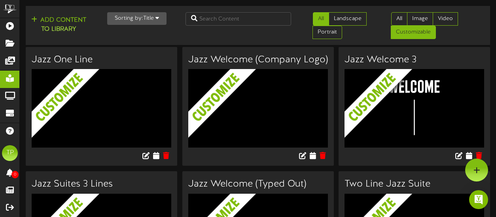
click at [104, 98] on img at bounding box center [107, 119] width 151 height 100
click at [147, 123] on img at bounding box center [107, 119] width 151 height 100
click at [157, 156] on icon at bounding box center [156, 155] width 8 height 9
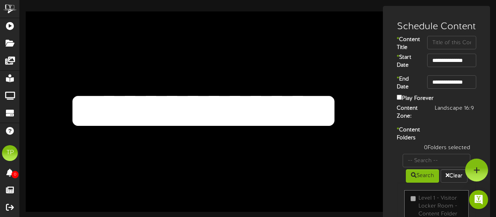
click at [331, 103] on textarea "**********" at bounding box center [203, 111] width 293 height 68
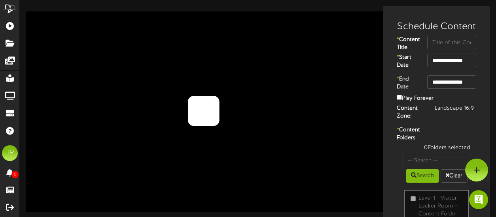
type textarea "*"
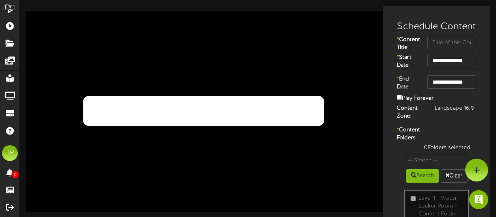
type textarea "**********"
click at [324, 171] on div "**********" at bounding box center [204, 111] width 357 height 201
click at [462, 89] on input "**********" at bounding box center [451, 82] width 49 height 13
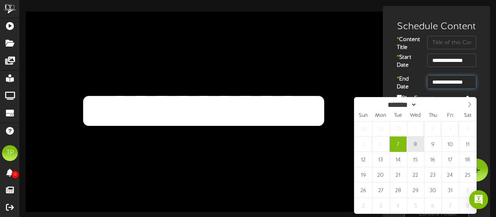
type input "**********"
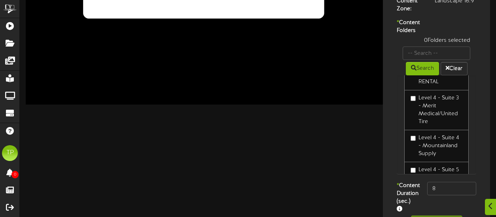
scroll to position [90, 0]
click at [444, 196] on input "8" at bounding box center [451, 188] width 49 height 13
type input "600"
click at [398, 166] on div "Level 1 - Visitor Locker Room - Content Folder Level 4 - Suite 1 External - Dri…" at bounding box center [436, 125] width 79 height 99
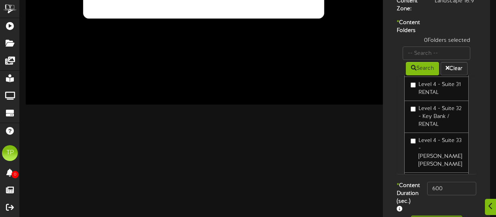
scroll to position [847, 0]
click at [431, 60] on input "text" at bounding box center [437, 53] width 68 height 13
type input "30"
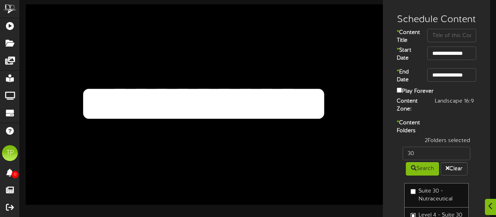
scroll to position [8, 0]
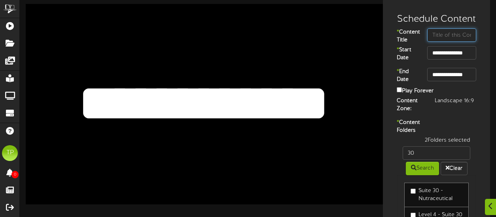
click at [457, 36] on input "text" at bounding box center [451, 34] width 49 height 13
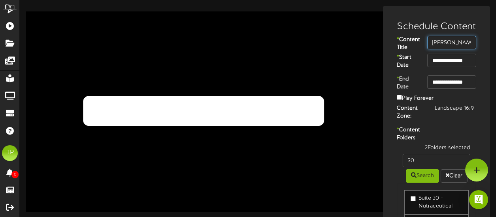
type input "[PERSON_NAME]"
click at [444, 130] on div "**********" at bounding box center [436, 159] width 103 height 290
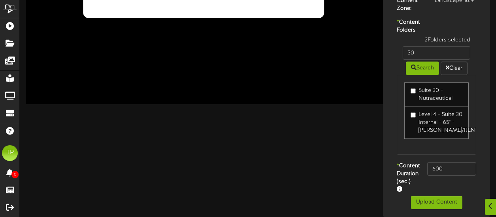
scroll to position [138, 0]
click at [435, 206] on button "Upload Content" at bounding box center [436, 202] width 51 height 13
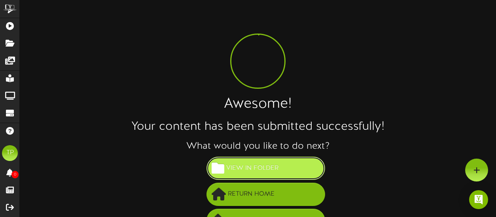
click at [276, 174] on span "View in Folder" at bounding box center [252, 168] width 56 height 13
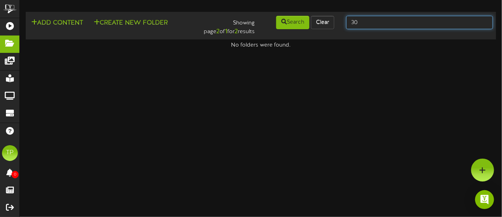
click at [384, 19] on input "30" at bounding box center [419, 22] width 147 height 13
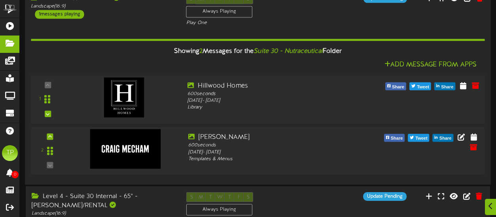
scroll to position [98, 0]
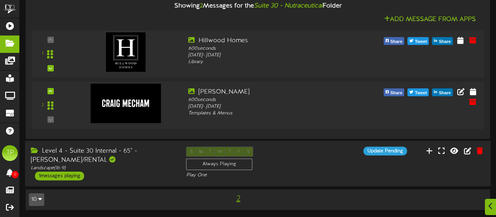
click at [151, 160] on div "Level 4 - Suite 30 Internal - 65" - [PERSON_NAME]/RENTAL" at bounding box center [102, 156] width 143 height 18
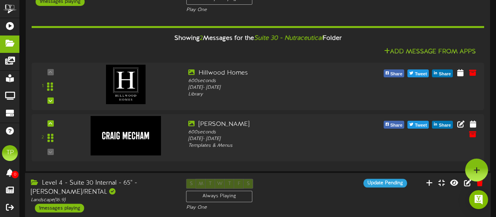
scroll to position [0, 0]
